Goal: Go to known website: Access a specific website the user already knows

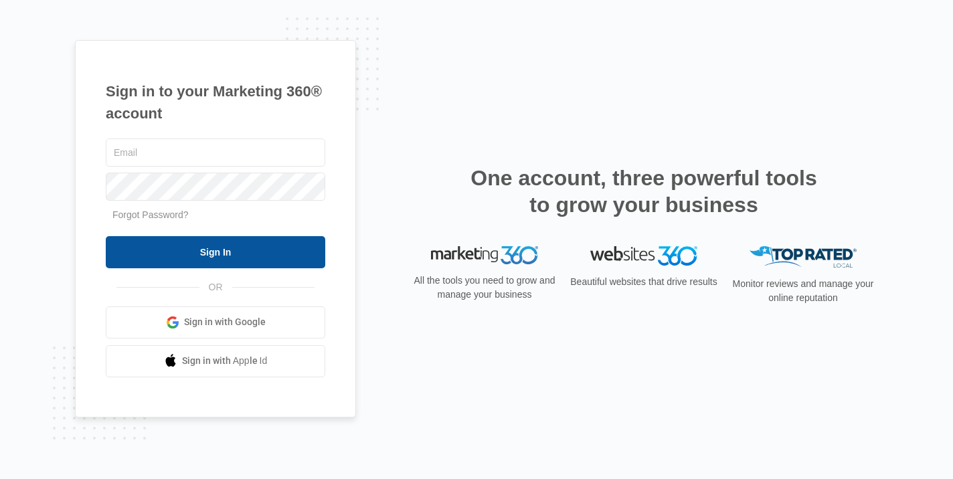
type input "[EMAIL_ADDRESS][DOMAIN_NAME]"
click at [290, 260] on input "Sign In" at bounding box center [216, 252] width 220 height 32
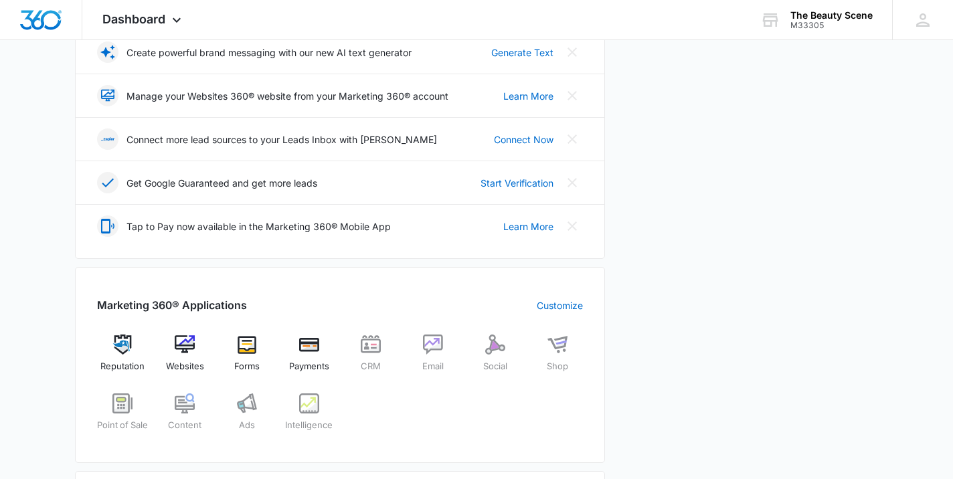
scroll to position [295, 0]
click at [193, 356] on div "Websites" at bounding box center [185, 357] width 52 height 48
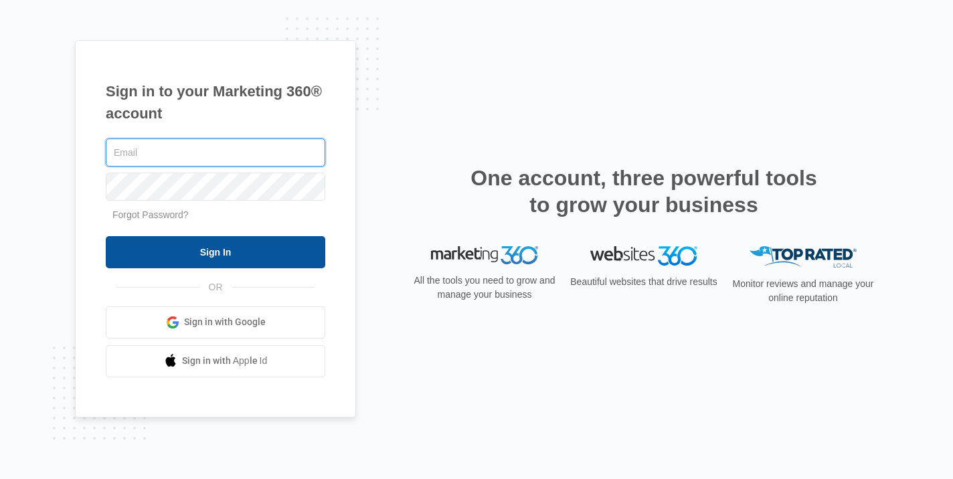
type input "[EMAIL_ADDRESS][DOMAIN_NAME]"
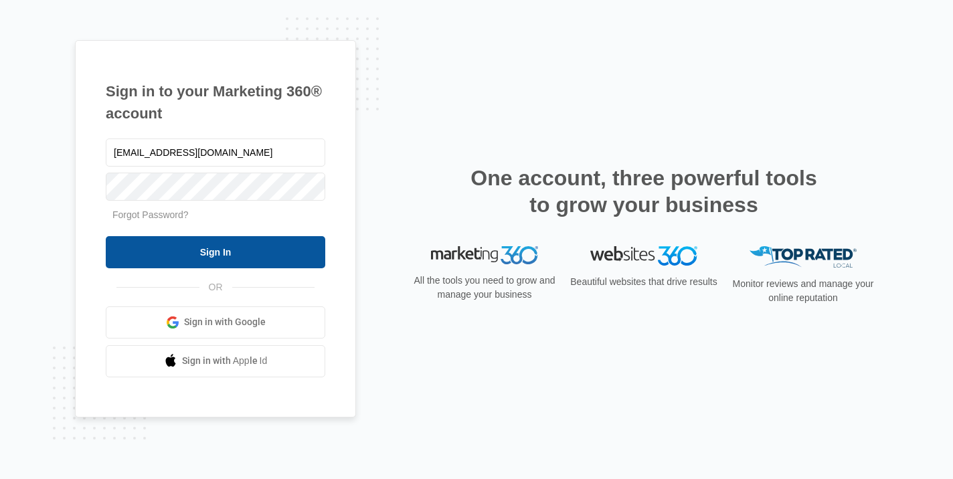
click at [254, 262] on input "Sign In" at bounding box center [216, 252] width 220 height 32
